Goal: Check status: Check status

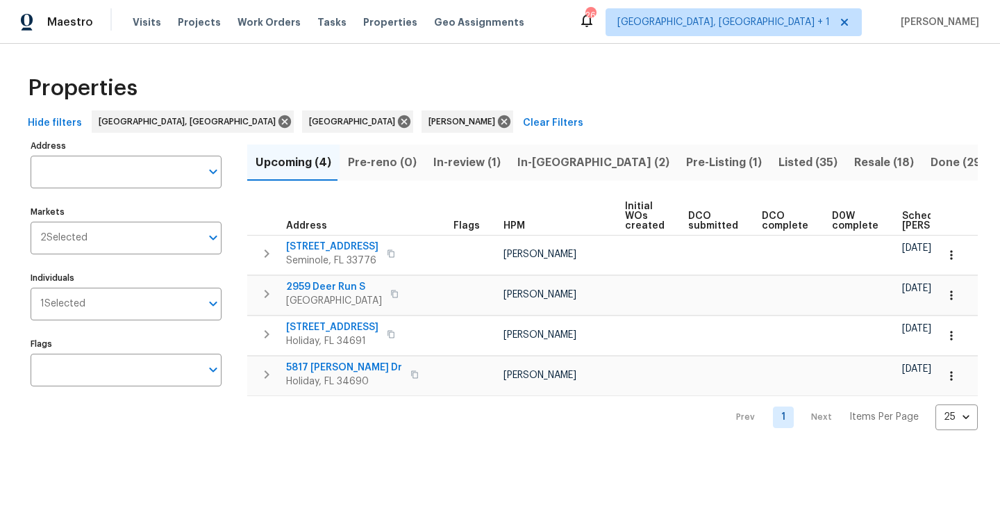
click at [666, 66] on div "Properties" at bounding box center [500, 88] width 956 height 44
click at [531, 155] on span "In-[GEOGRAPHIC_DATA] (2)" at bounding box center [593, 162] width 152 height 19
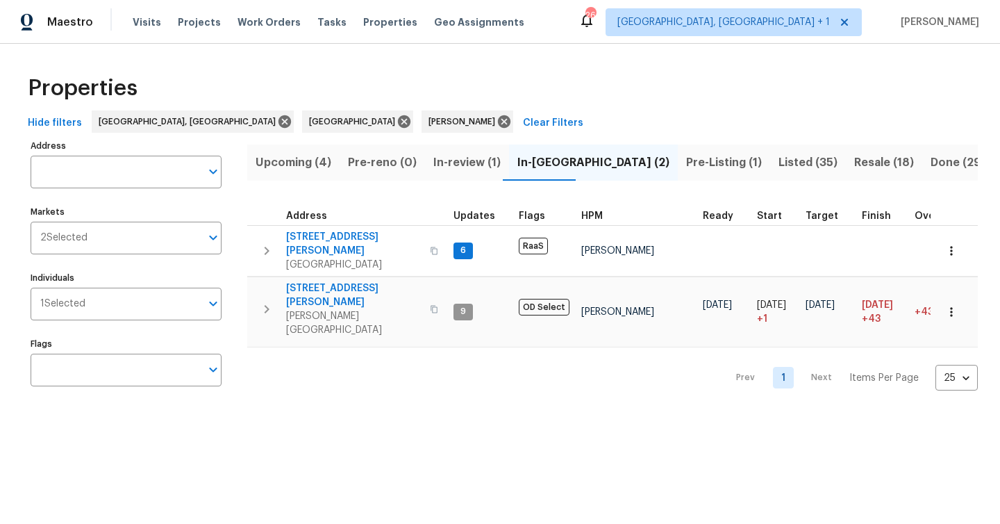
click at [610, 110] on div "Hide filters [GEOGRAPHIC_DATA], [GEOGRAPHIC_DATA] Tampa Mat [PERSON_NAME] Clear…" at bounding box center [500, 123] width 956 height 26
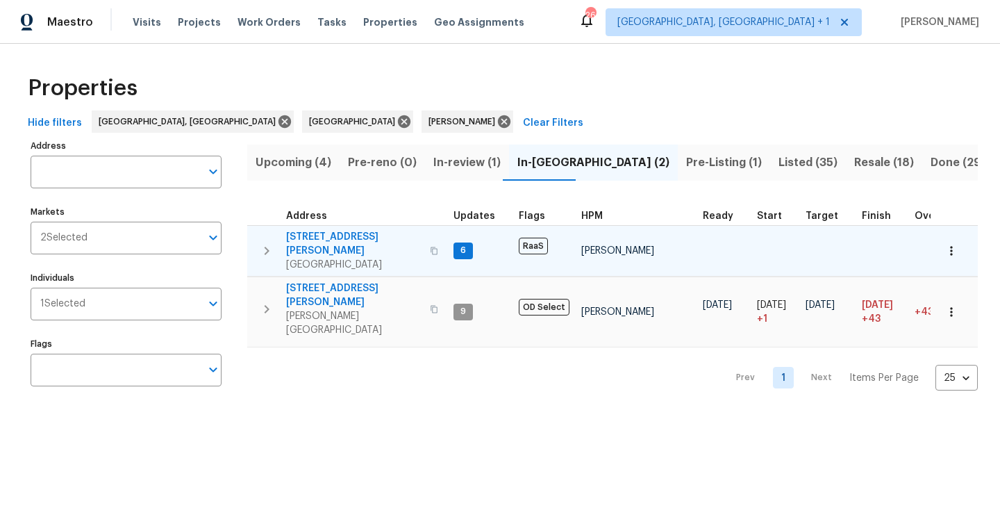
click at [363, 258] on span "[GEOGRAPHIC_DATA]" at bounding box center [353, 265] width 135 height 14
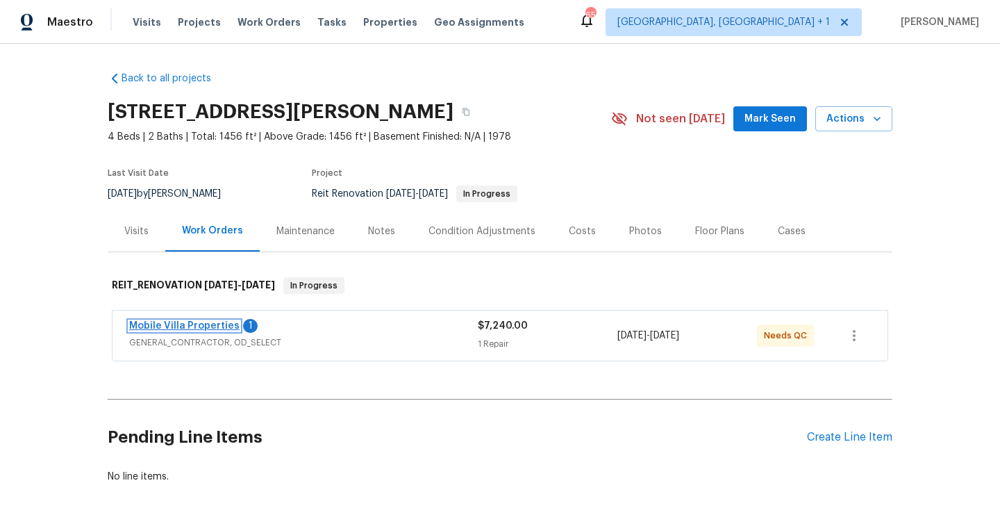
click at [164, 328] on link "Mobile Villa Properties" at bounding box center [184, 326] width 110 height 10
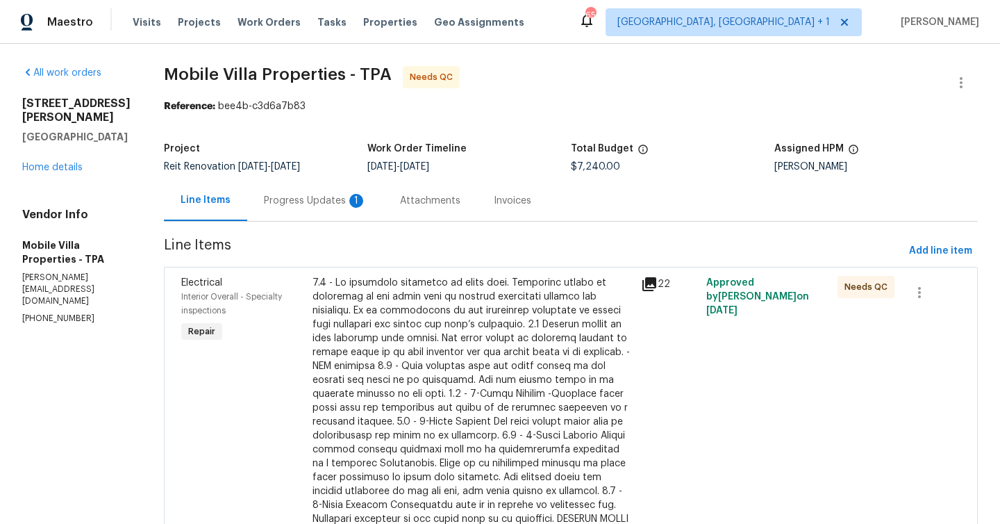
click at [264, 201] on div "Progress Updates 1" at bounding box center [315, 201] width 103 height 14
